Goal: Task Accomplishment & Management: Complete application form

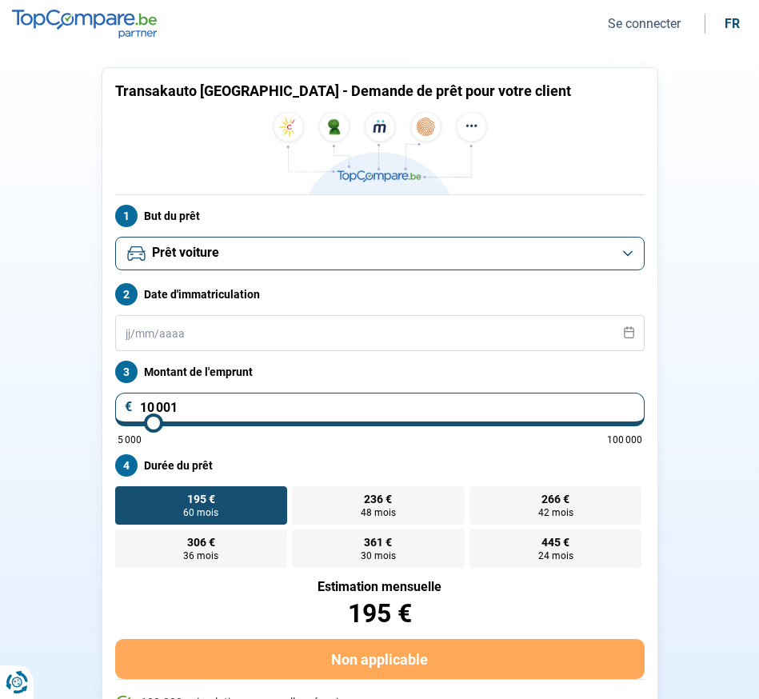
click at [637, 26] on button "Se connecter" at bounding box center [644, 23] width 82 height 17
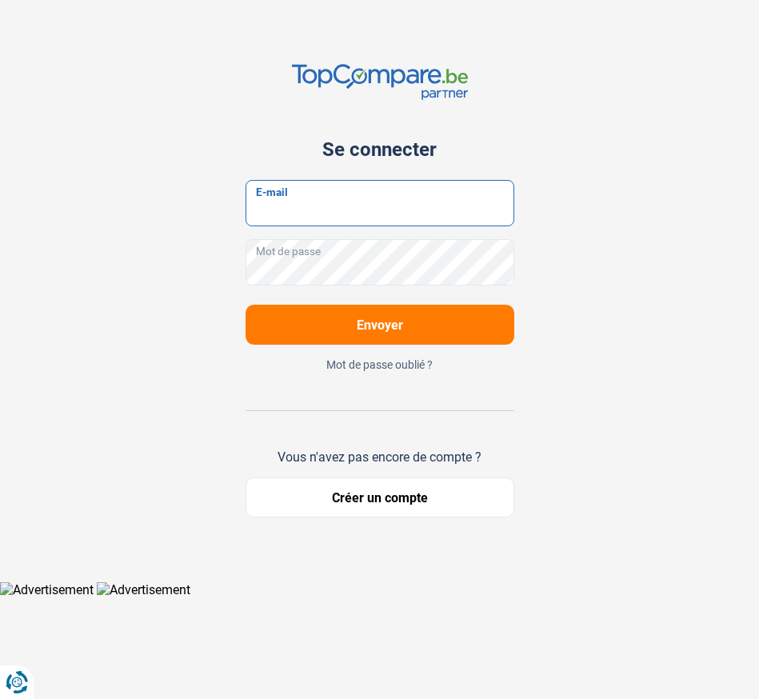
click at [493, 213] on input "E-mail" at bounding box center [379, 203] width 269 height 46
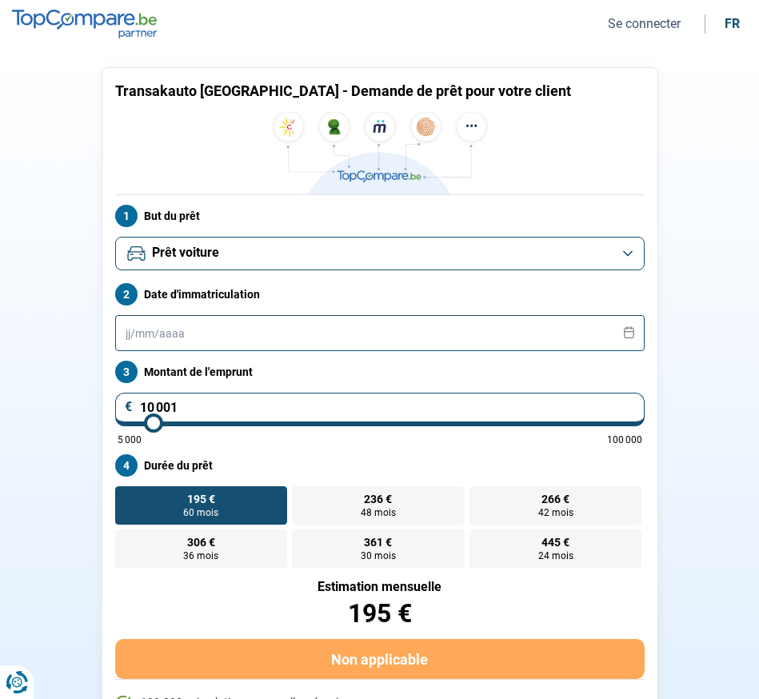
click at [426, 333] on input "text" at bounding box center [379, 333] width 529 height 36
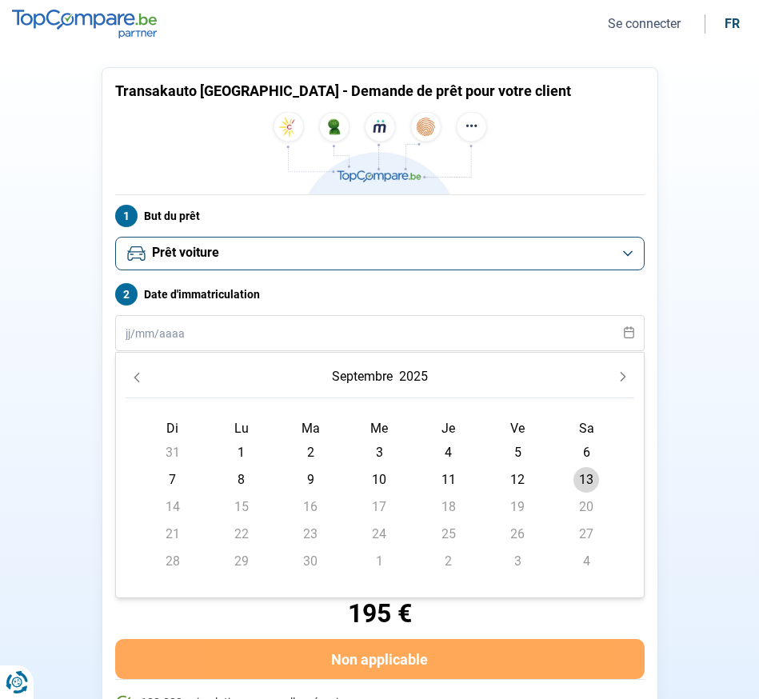
click at [684, 312] on section "Transakauto [GEOGRAPHIC_DATA] - Demande de prêt pour votre client But du prêt P…" at bounding box center [379, 428] width 759 height 760
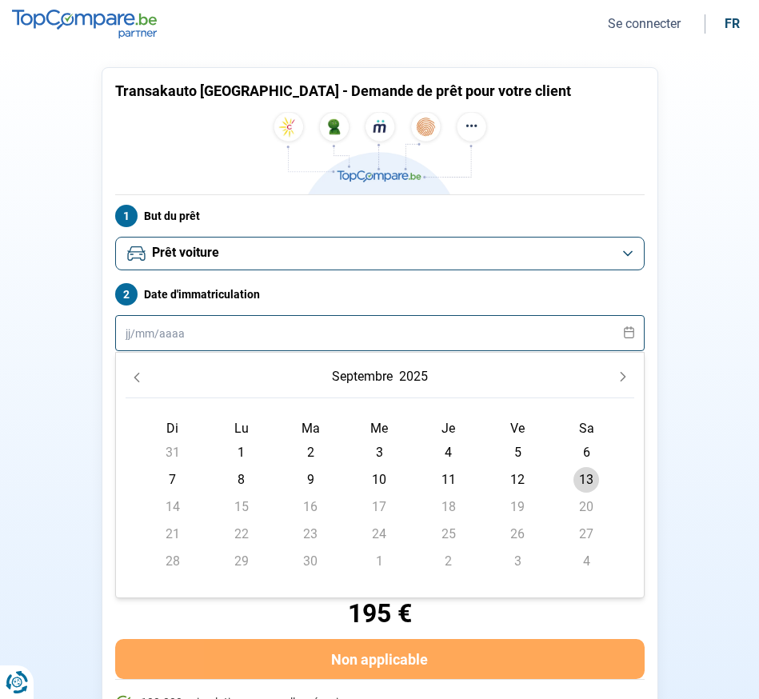
click at [249, 329] on input "text" at bounding box center [379, 333] width 529 height 36
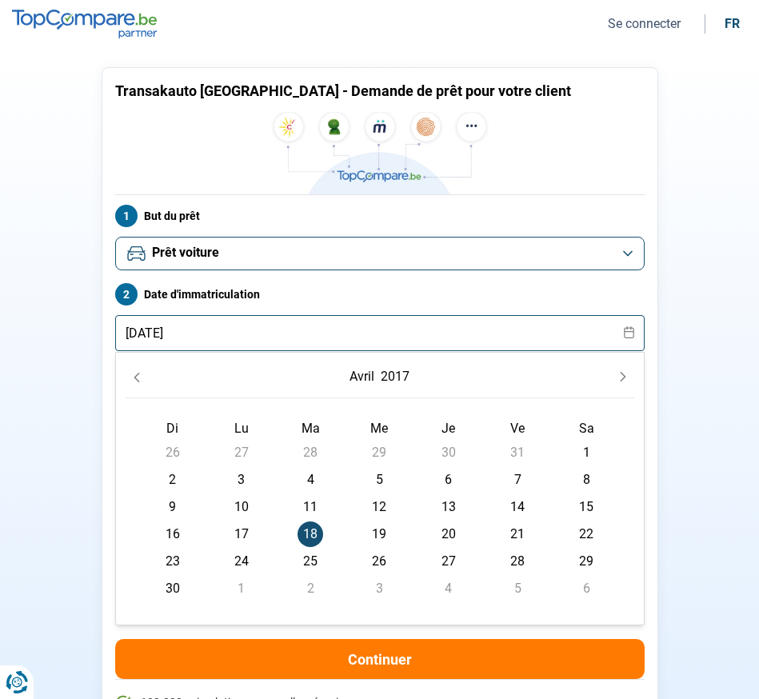
type input "[DATE]"
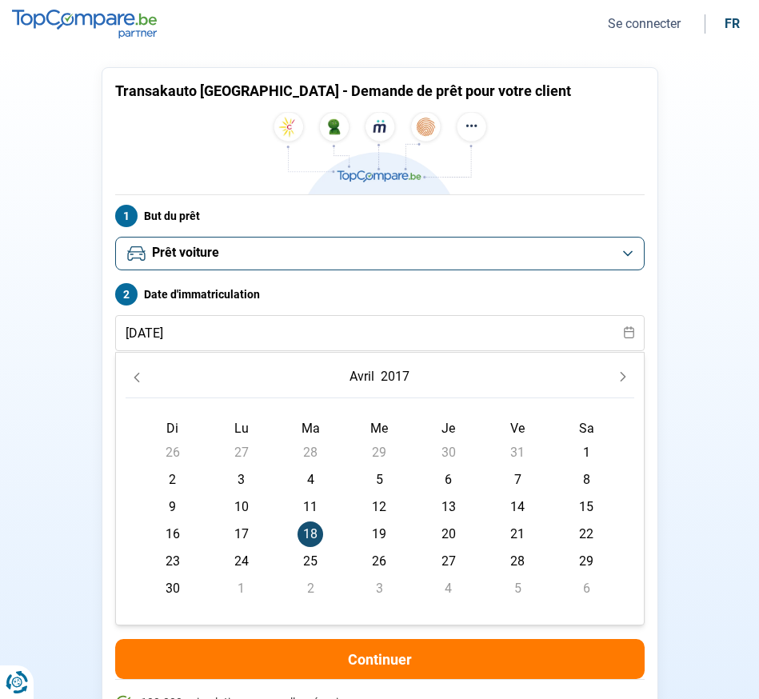
click at [313, 528] on span "18" at bounding box center [310, 534] width 26 height 26
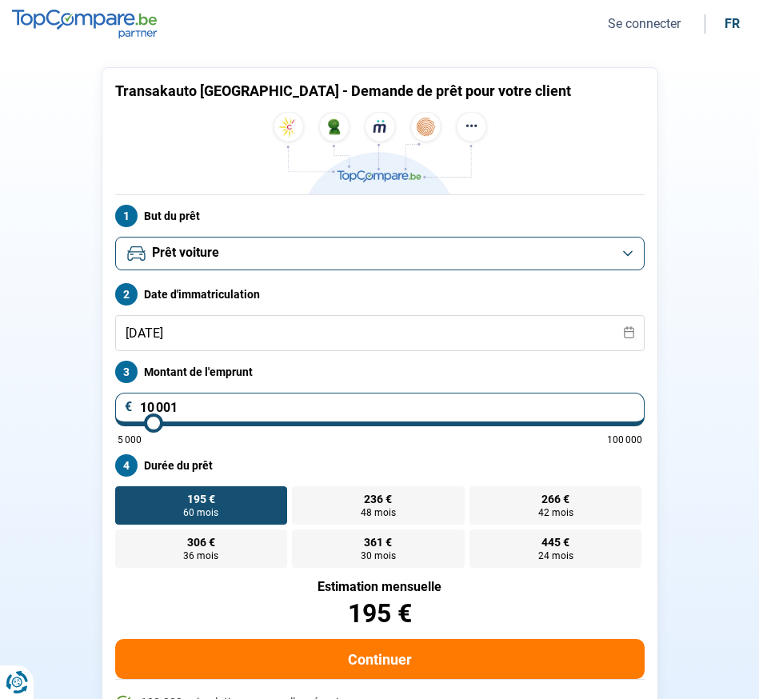
drag, startPoint x: 233, startPoint y: 402, endPoint x: 54, endPoint y: 393, distance: 180.1
click at [54, 393] on section "Transakauto [GEOGRAPHIC_DATA] - Demande de prêt pour votre client But du prêt P…" at bounding box center [379, 428] width 759 height 760
type input "1"
type input "5000"
type input "14"
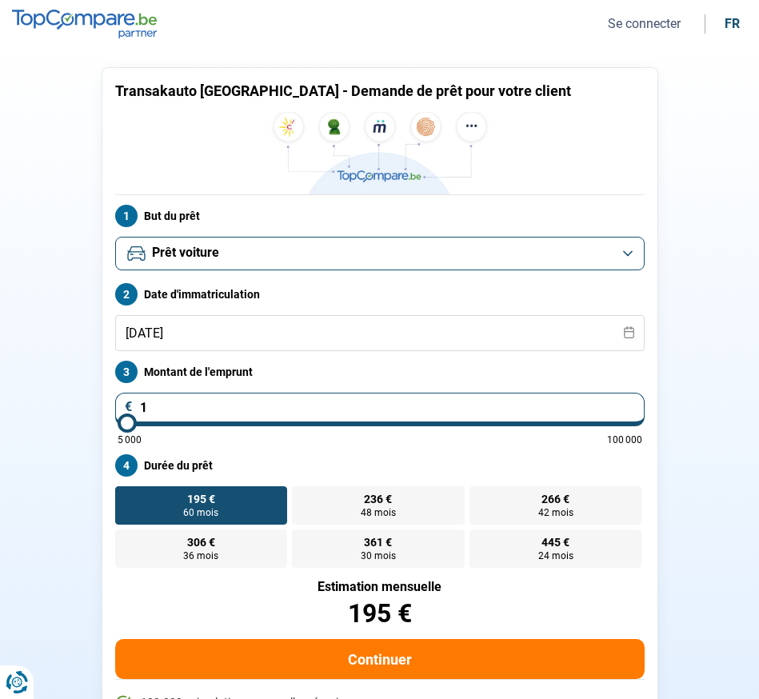
type input "5000"
type input "147"
type input "5000"
type input "1 479"
type input "5000"
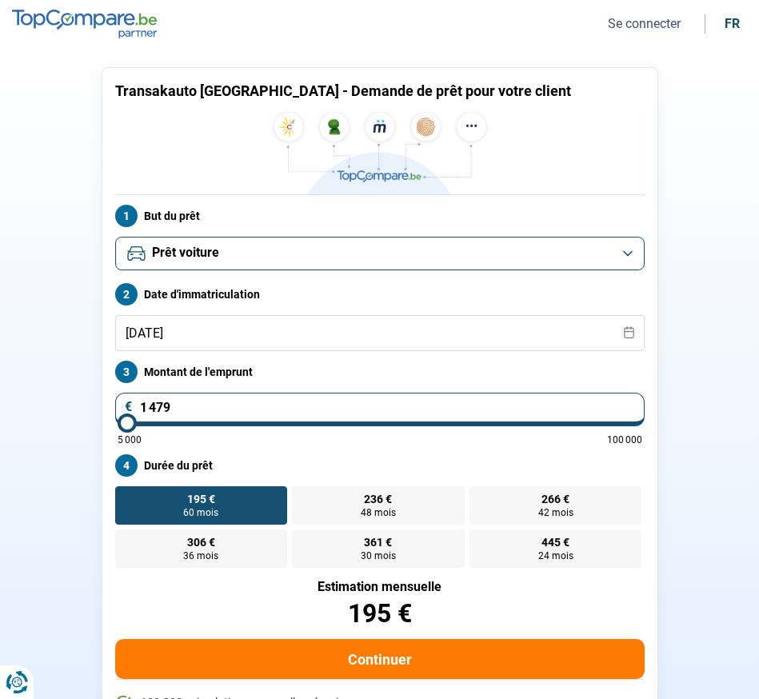
type input "14 790"
type input "14750"
click at [339, 458] on label "Durée du prêt" at bounding box center [379, 465] width 529 height 22
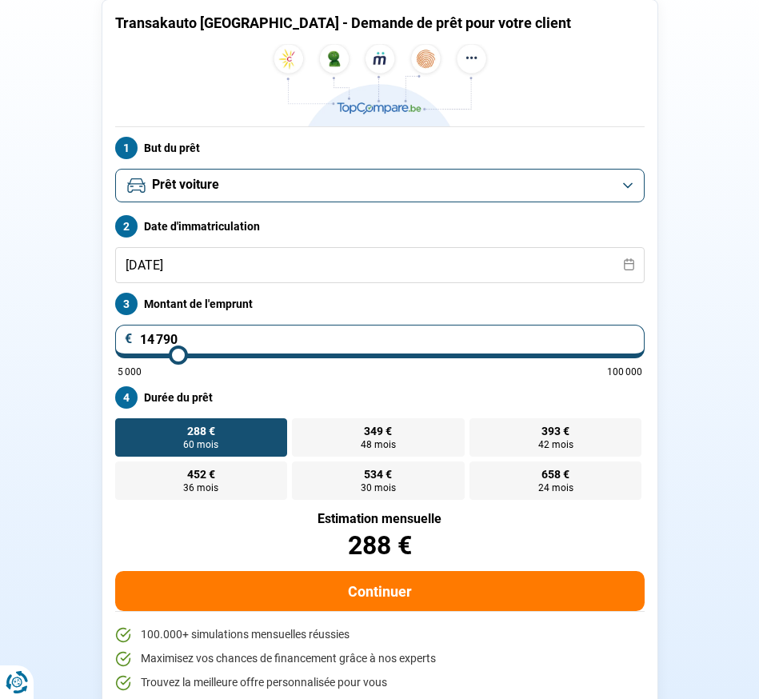
drag, startPoint x: 258, startPoint y: 338, endPoint x: 18, endPoint y: 332, distance: 239.9
click at [18, 332] on section "Transakauto [GEOGRAPHIC_DATA] - Demande de prêt pour votre client But du prêt P…" at bounding box center [379, 360] width 759 height 760
type input "1"
type input "5000"
type input "15"
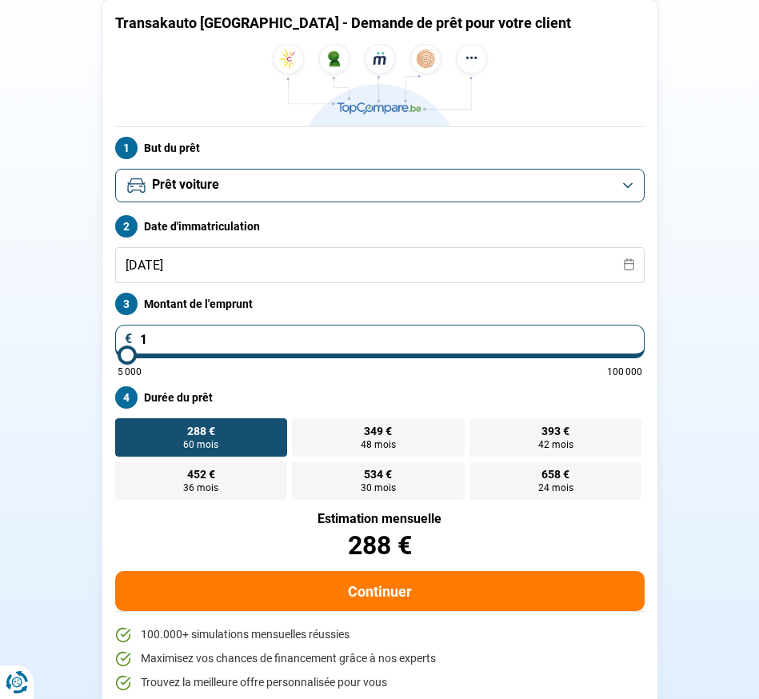
type input "5000"
type input "154"
type input "5000"
type input "1 548"
type input "5000"
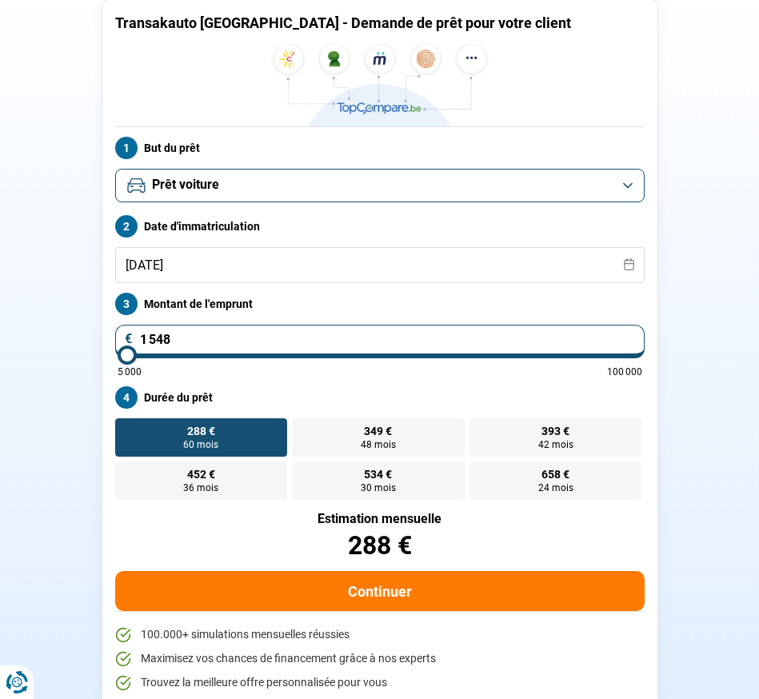
type input "15 480"
type input "15500"
type input "46 500"
type input "46500"
click at [348, 357] on input "range" at bounding box center [380, 354] width 524 height 3
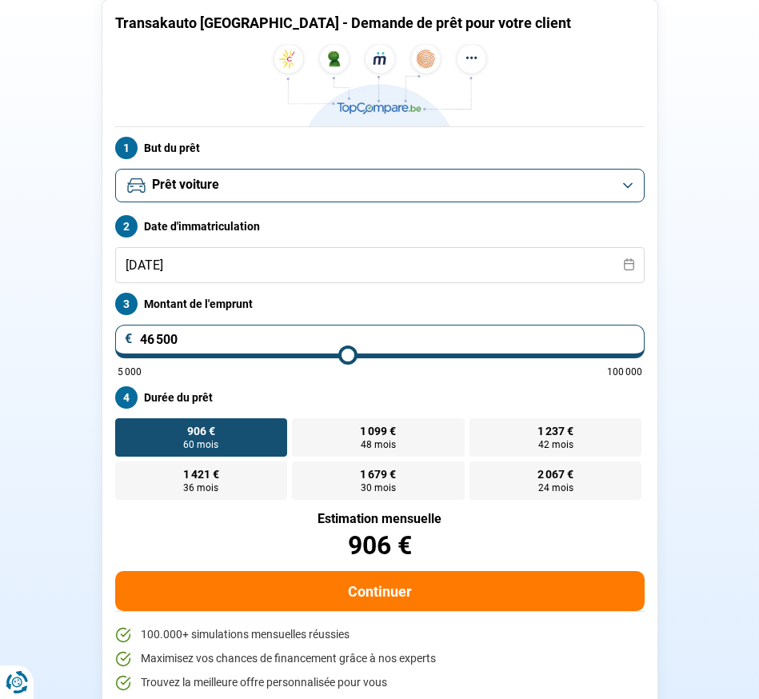
drag, startPoint x: 205, startPoint y: 338, endPoint x: 126, endPoint y: 335, distance: 78.4
click at [126, 335] on div "46 500 €" at bounding box center [379, 342] width 529 height 34
type input "1"
type input "5000"
type input "15"
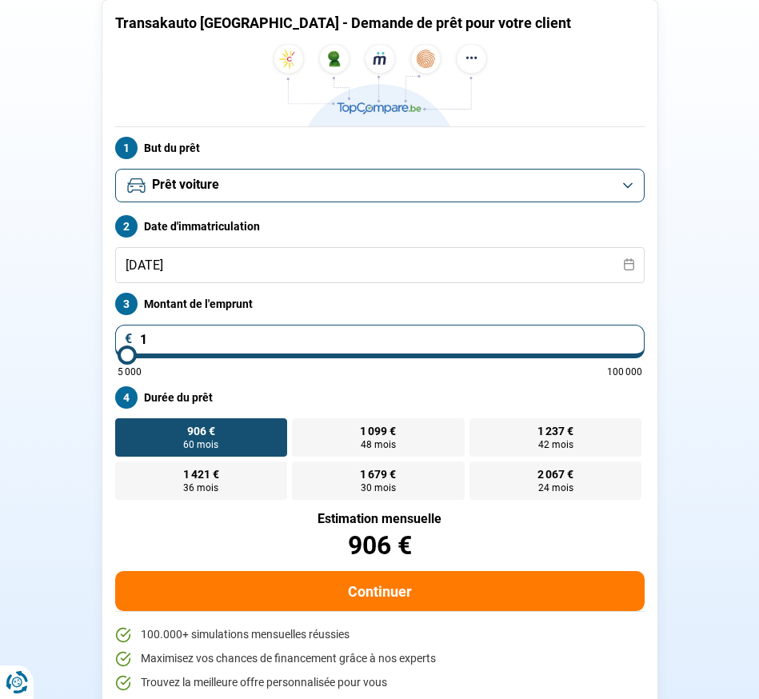
type input "5000"
type input "154"
type input "5000"
type input "1 548"
type input "5000"
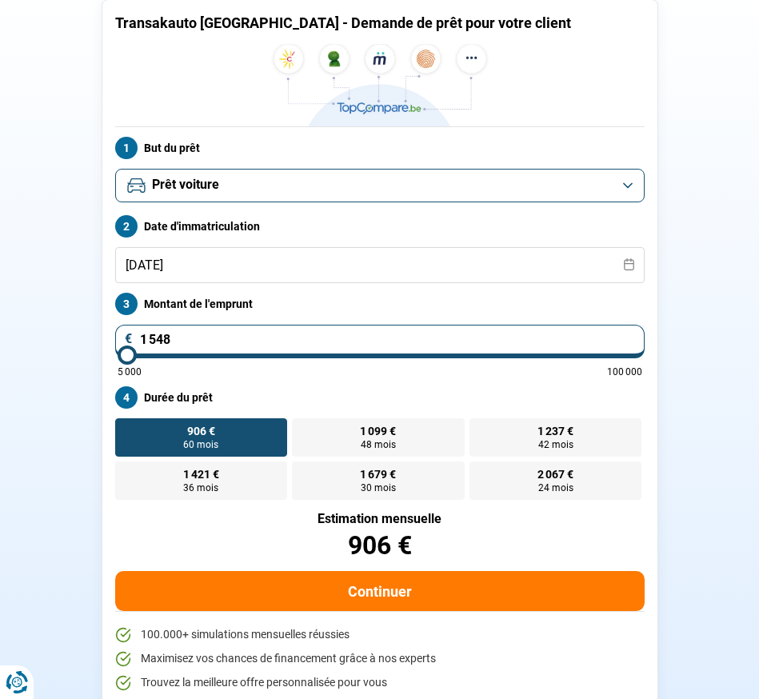
type input "15 480"
type input "15500"
click at [99, 340] on div "Transakauto [GEOGRAPHIC_DATA] - Demande de prêt pour votre client But du prêt P…" at bounding box center [380, 360] width 576 height 722
drag, startPoint x: 162, startPoint y: 337, endPoint x: 88, endPoint y: 331, distance: 73.8
click at [88, 331] on section "Transakauto [GEOGRAPHIC_DATA] - Demande de prêt pour votre client But du prêt P…" at bounding box center [379, 360] width 759 height 760
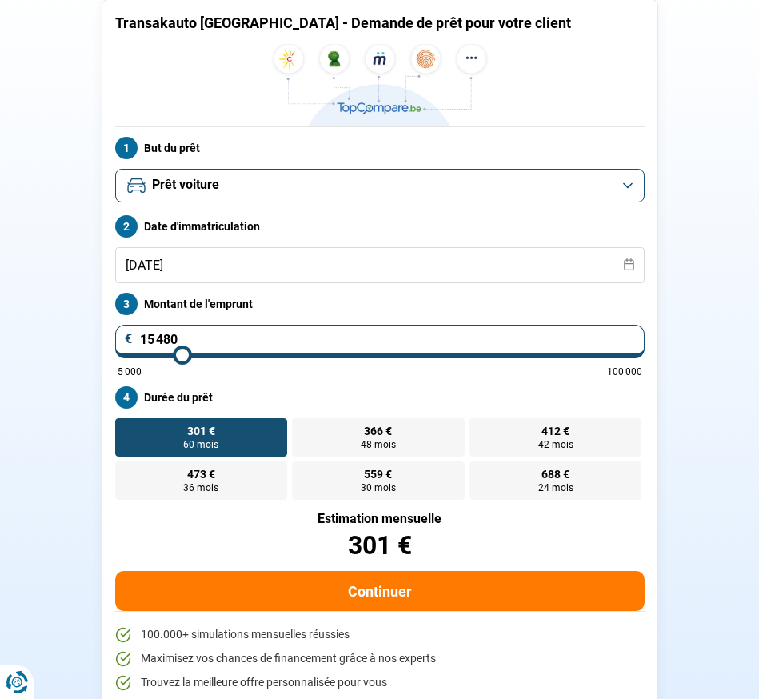
type input "1"
type input "5000"
type input "14"
type input "5000"
type input "147"
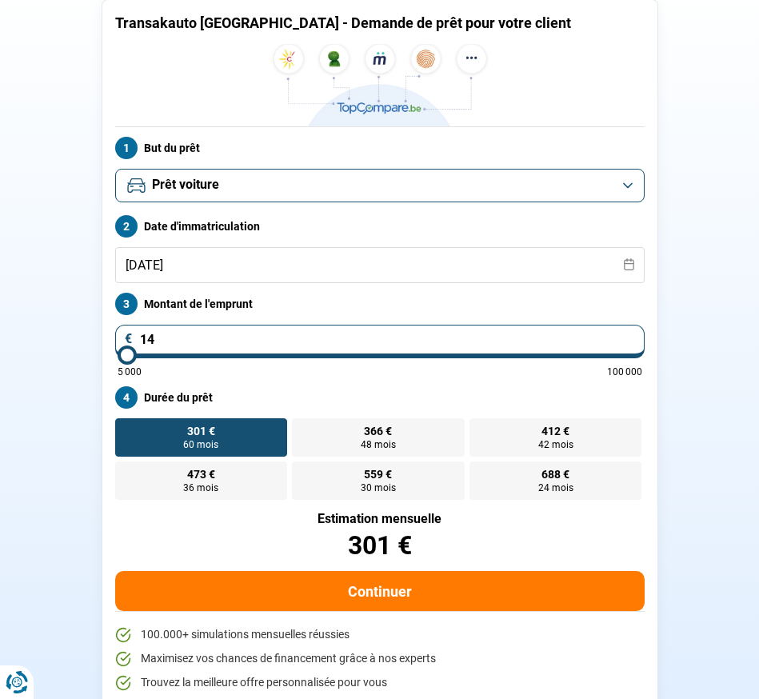
type input "5000"
type input "1 479"
type input "5000"
type input "14 790"
type input "14750"
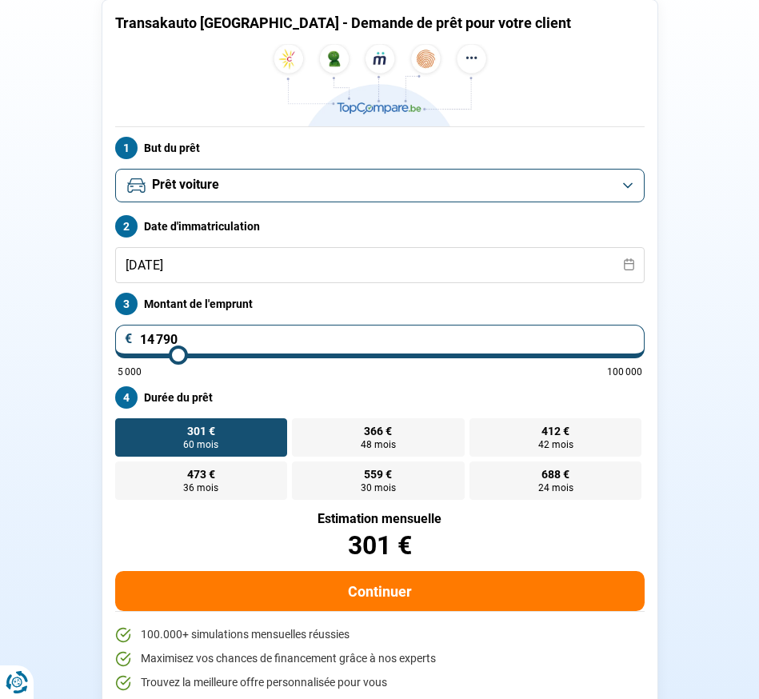
click at [94, 363] on div "Transakauto [GEOGRAPHIC_DATA] - Demande de prêt pour votre client But du prêt P…" at bounding box center [380, 360] width 576 height 722
drag, startPoint x: 169, startPoint y: 337, endPoint x: 104, endPoint y: 337, distance: 64.8
click at [104, 337] on div "Transakauto [GEOGRAPHIC_DATA] - Demande de prêt pour votre client But du prêt P…" at bounding box center [380, 360] width 556 height 722
type input "1"
type input "5000"
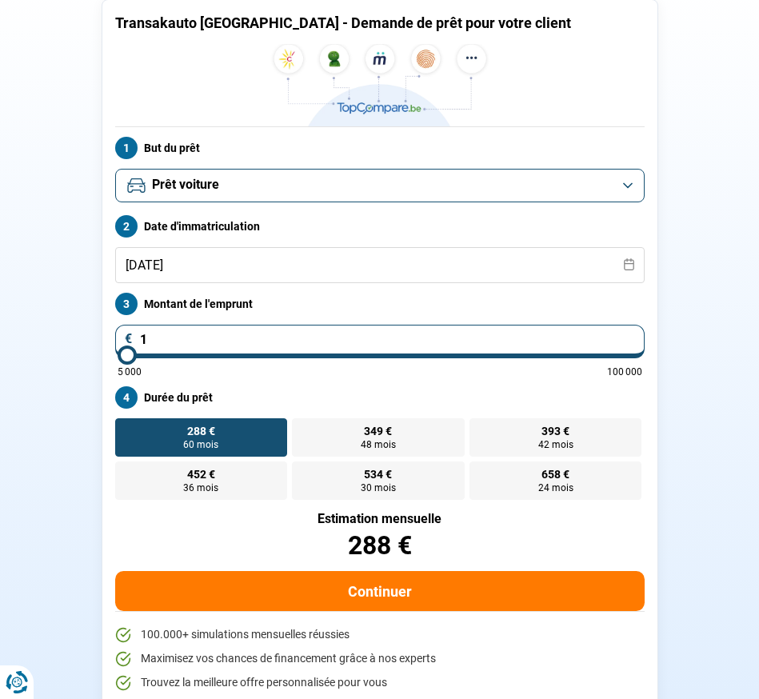
type input "15"
type input "5000"
type input "154"
type input "5000"
type input "1 548"
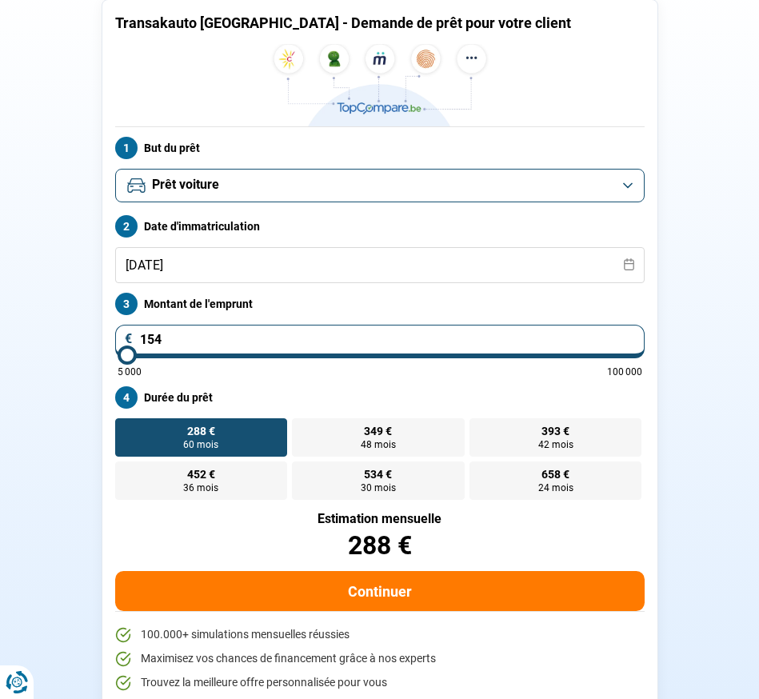
type input "5000"
type input "15 480"
type input "15500"
click at [80, 506] on section "Transakauto [GEOGRAPHIC_DATA] - Demande de prêt pour votre client But du prêt P…" at bounding box center [379, 360] width 759 height 760
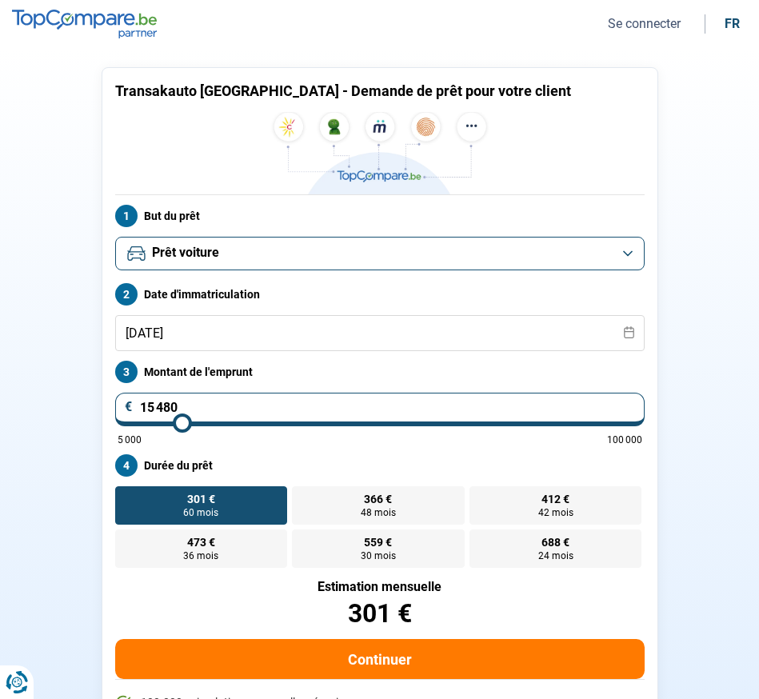
scroll to position [0, 0]
